Goal: Task Accomplishment & Management: Use online tool/utility

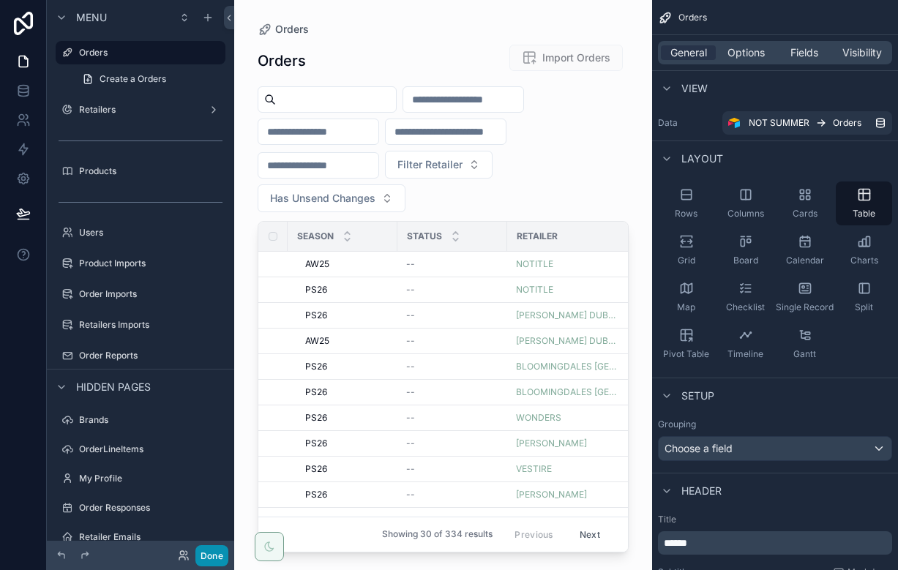
click at [199, 550] on button "Done" at bounding box center [212, 556] width 33 height 21
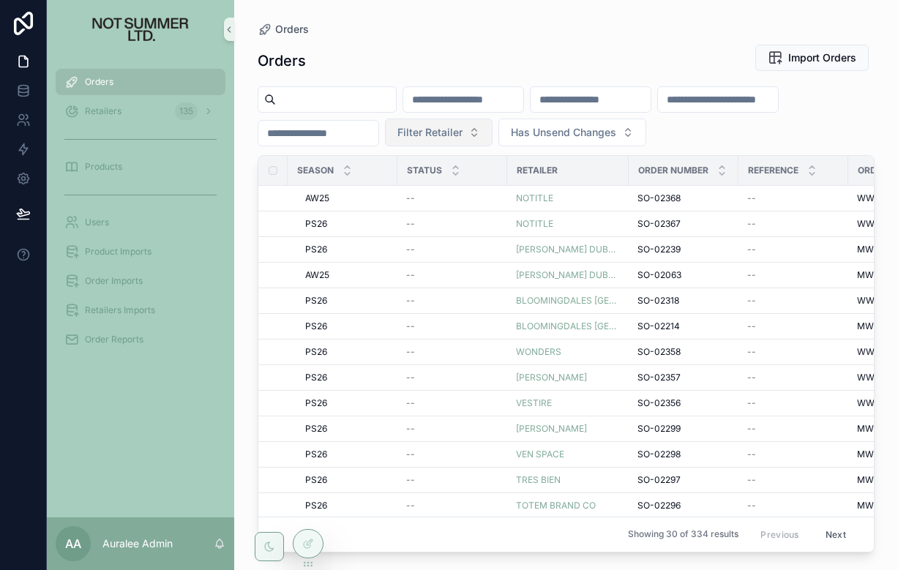
click at [480, 138] on button "Filter Retailer" at bounding box center [439, 133] width 108 height 28
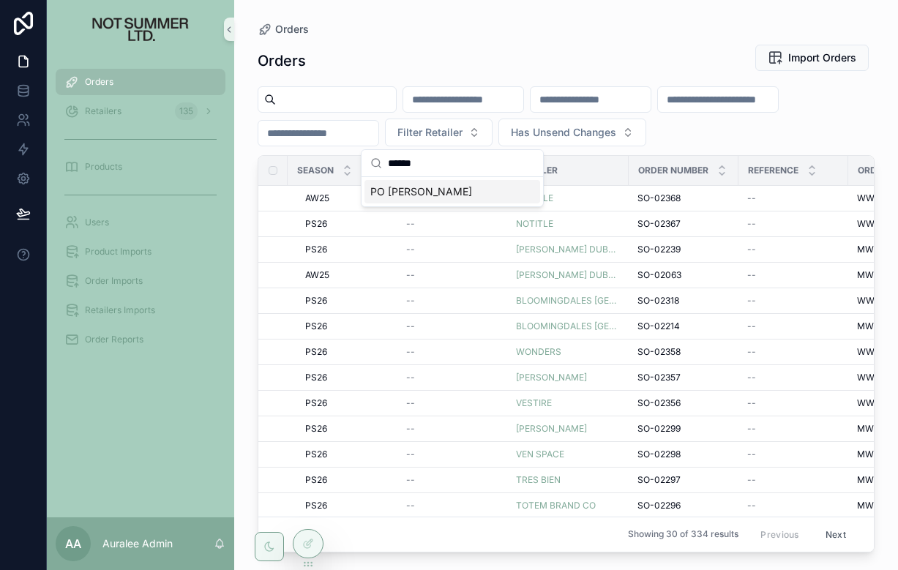
type input "******"
click at [418, 194] on span "PO [PERSON_NAME]" at bounding box center [422, 192] width 102 height 15
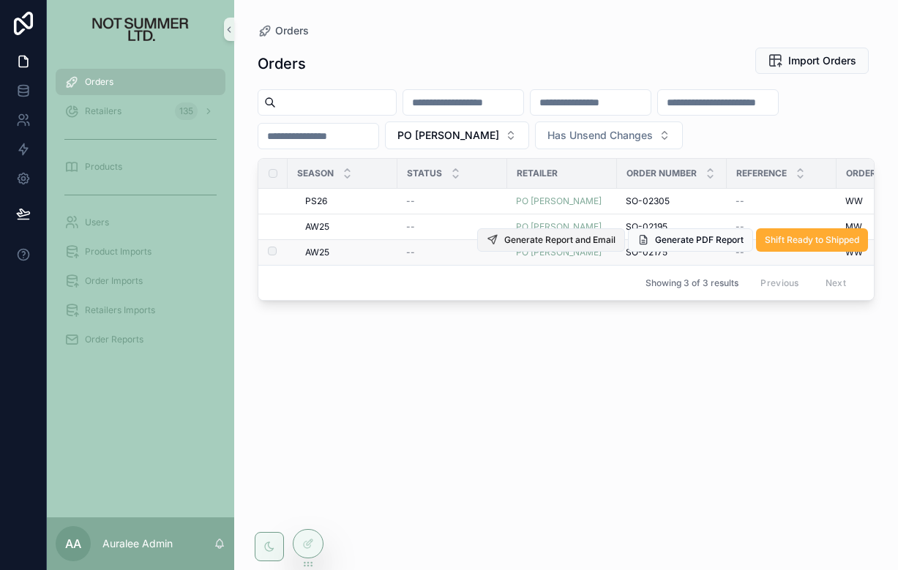
click at [548, 243] on span "Generate Report and Email" at bounding box center [560, 240] width 111 height 12
click at [633, 255] on span "SO-02175" at bounding box center [647, 253] width 42 height 12
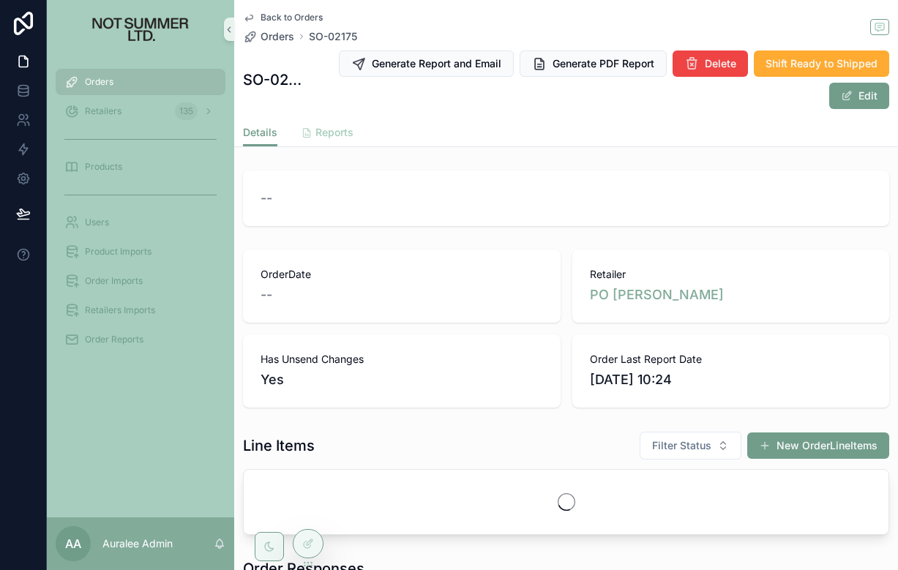
click at [326, 125] on span "Reports" at bounding box center [335, 132] width 38 height 15
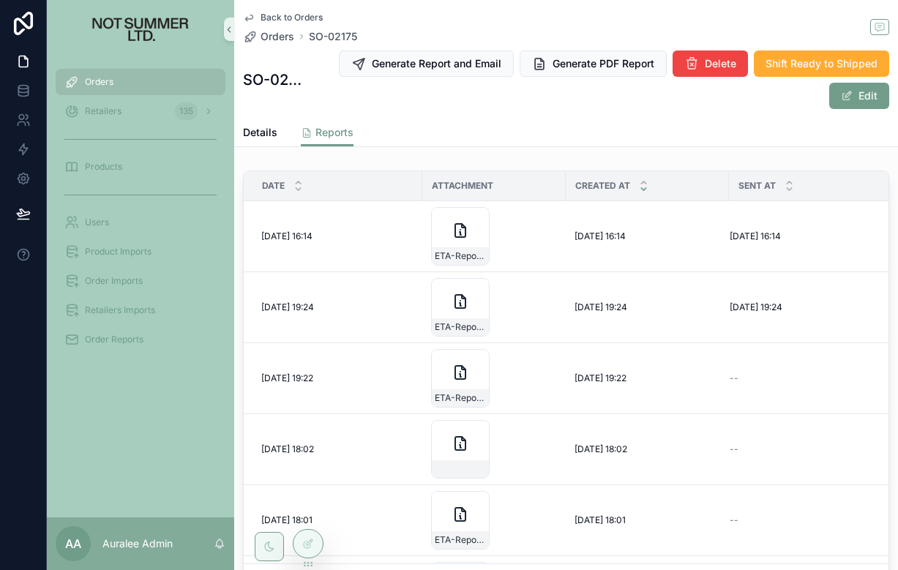
click at [122, 83] on div "Orders" at bounding box center [140, 81] width 152 height 23
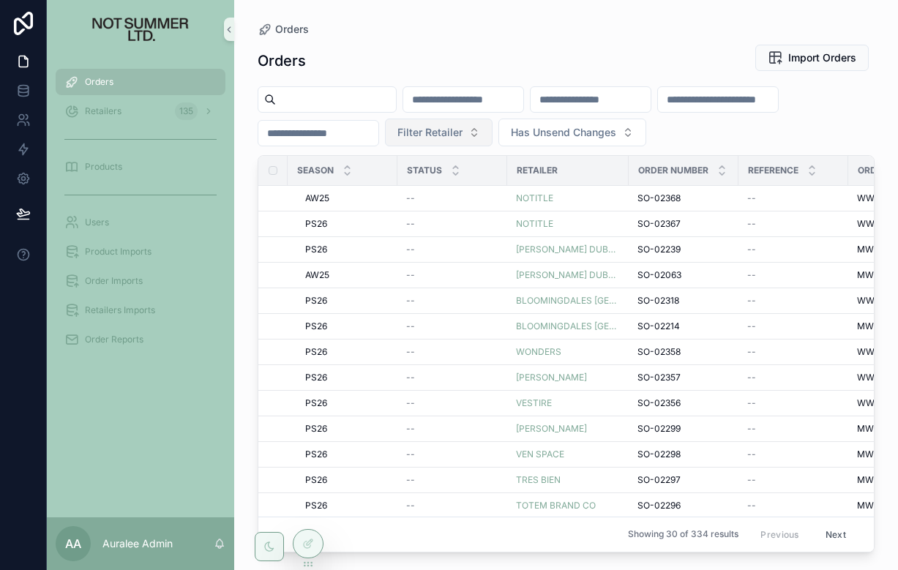
click at [463, 133] on span "Filter Retailer" at bounding box center [430, 132] width 65 height 15
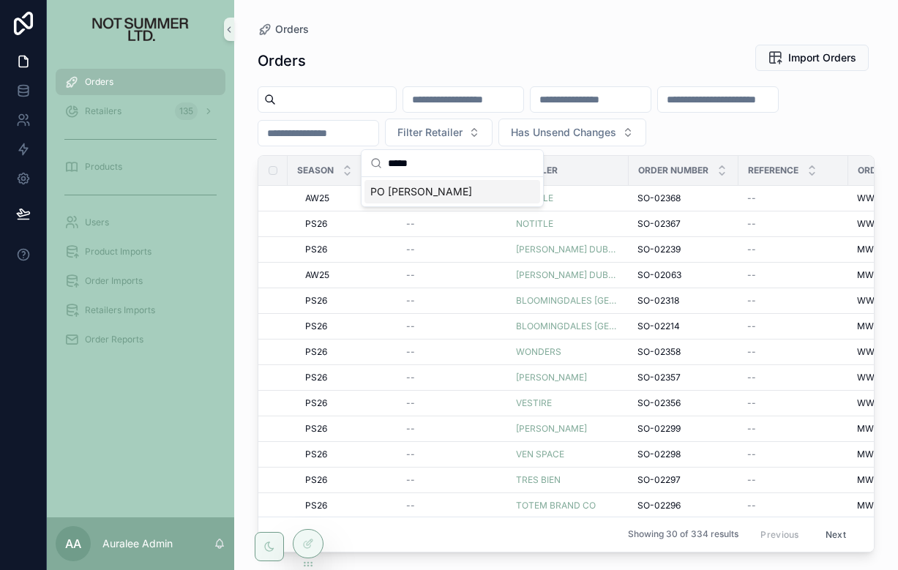
type input "*****"
click at [448, 187] on span "PO [PERSON_NAME]" at bounding box center [422, 192] width 102 height 15
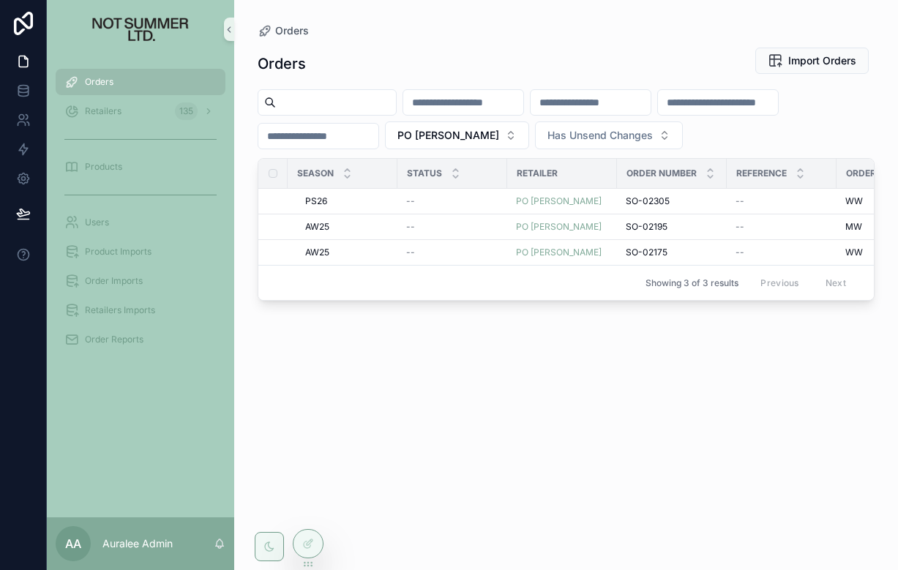
click at [448, 187] on th "Status" at bounding box center [453, 174] width 110 height 30
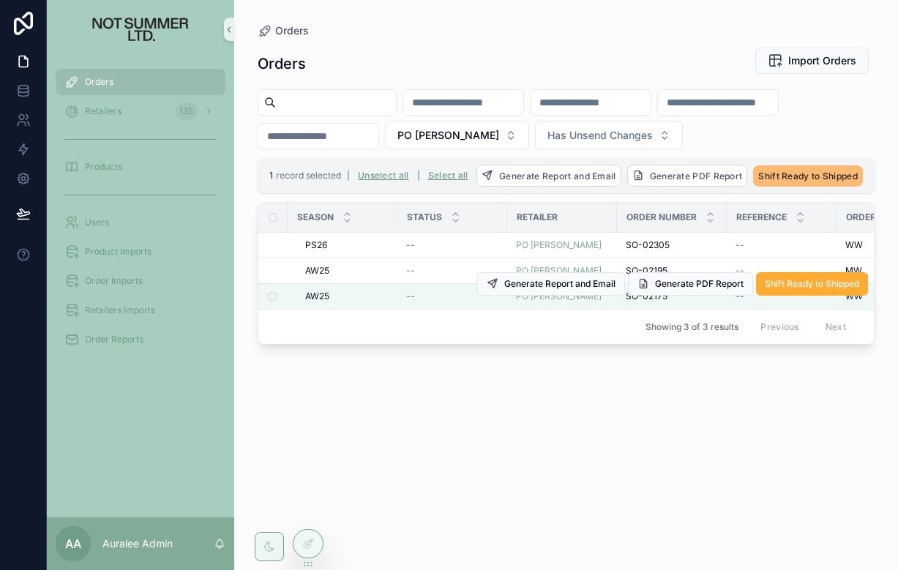
click at [641, 298] on span "SO-02175" at bounding box center [647, 297] width 42 height 12
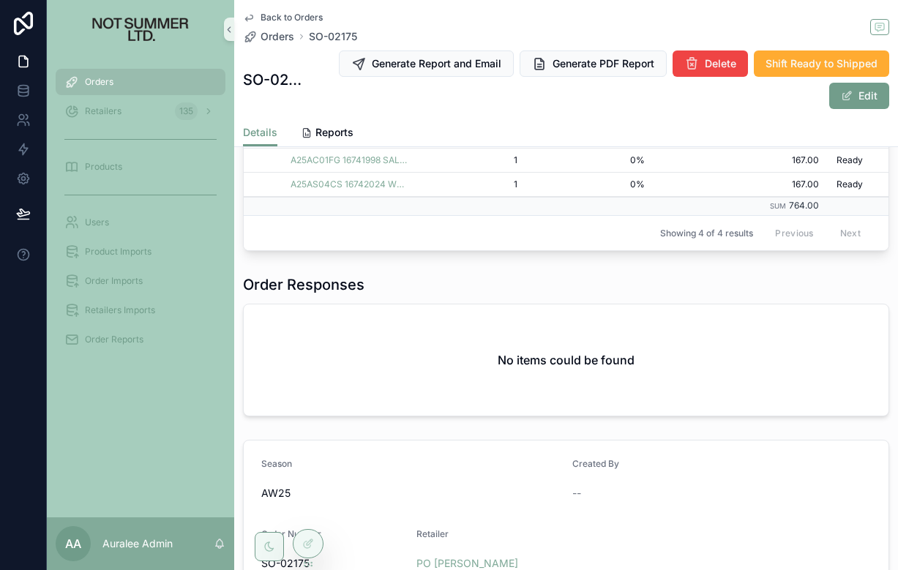
scroll to position [403, 0]
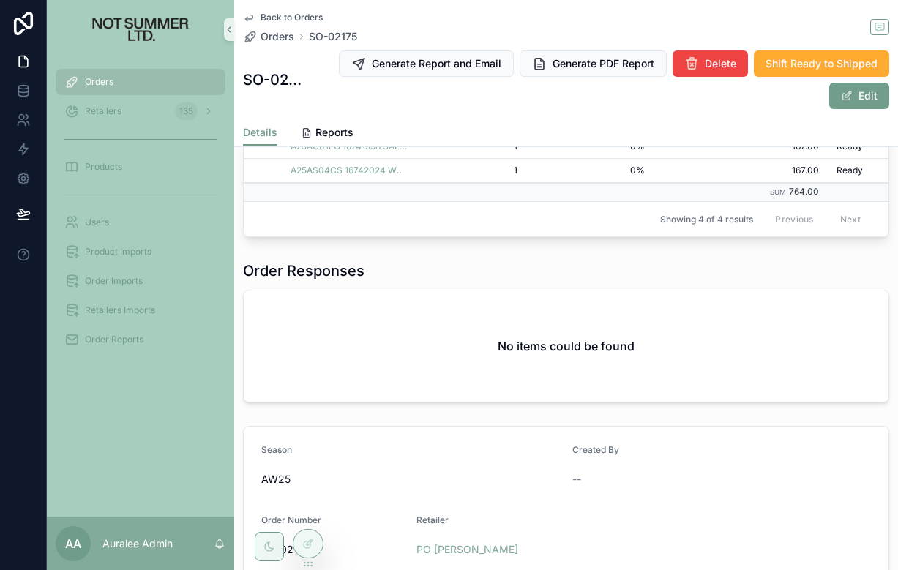
scroll to position [398, 0]
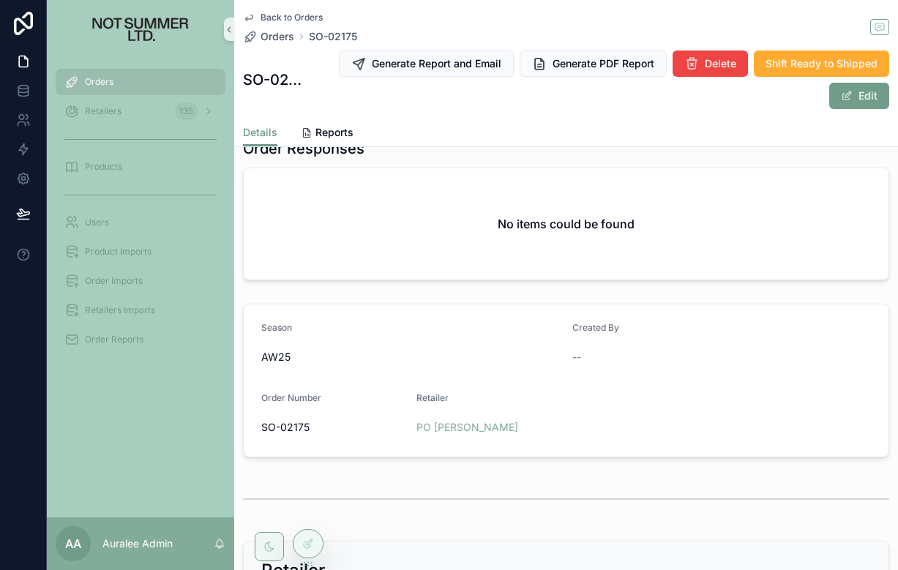
scroll to position [542, 0]
